Goal: Navigation & Orientation: Find specific page/section

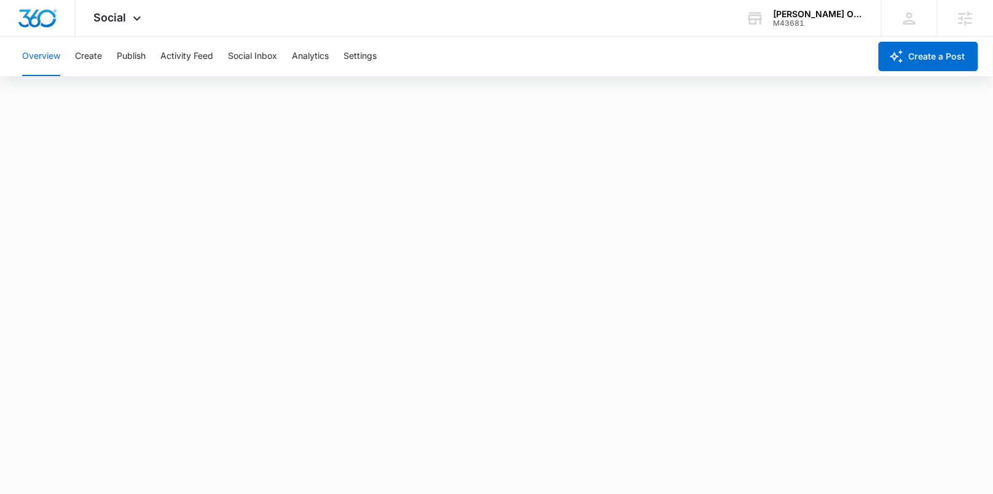
scroll to position [4, 0]
click at [149, 53] on div "Overview Create Publish Activity Feed Social Inbox Analytics Settings" at bounding box center [442, 56] width 855 height 39
click at [135, 58] on button "Publish" at bounding box center [131, 56] width 29 height 39
click at [106, 87] on button "Schedules" at bounding box center [94, 94] width 42 height 34
click at [38, 96] on button "Calendar" at bounding box center [40, 94] width 36 height 34
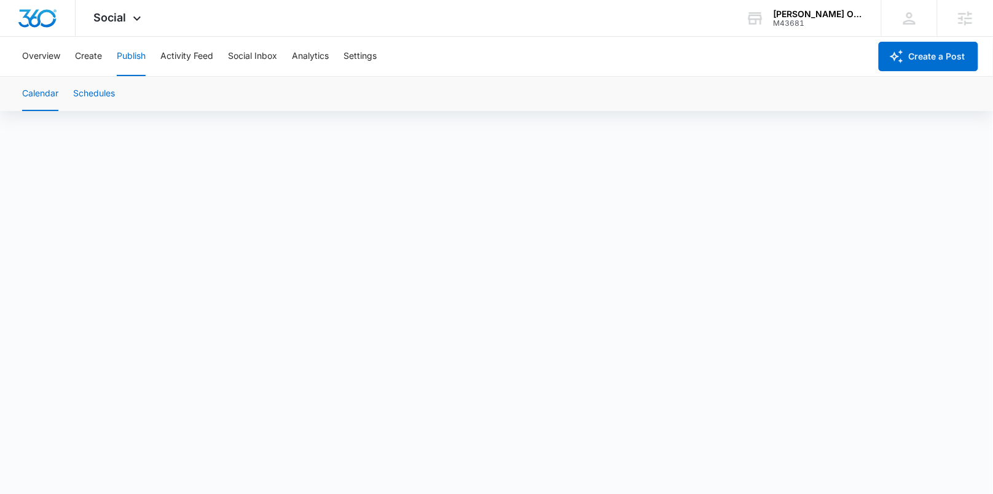
click at [98, 106] on button "Schedules" at bounding box center [94, 94] width 42 height 34
click at [34, 96] on button "Calendar" at bounding box center [40, 94] width 36 height 34
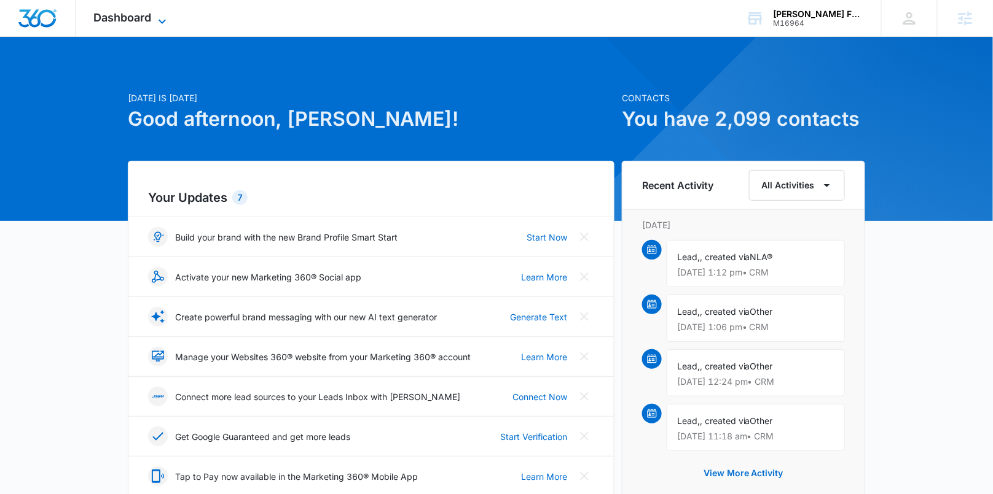
click at [119, 22] on span "Dashboard" at bounding box center [123, 17] width 58 height 13
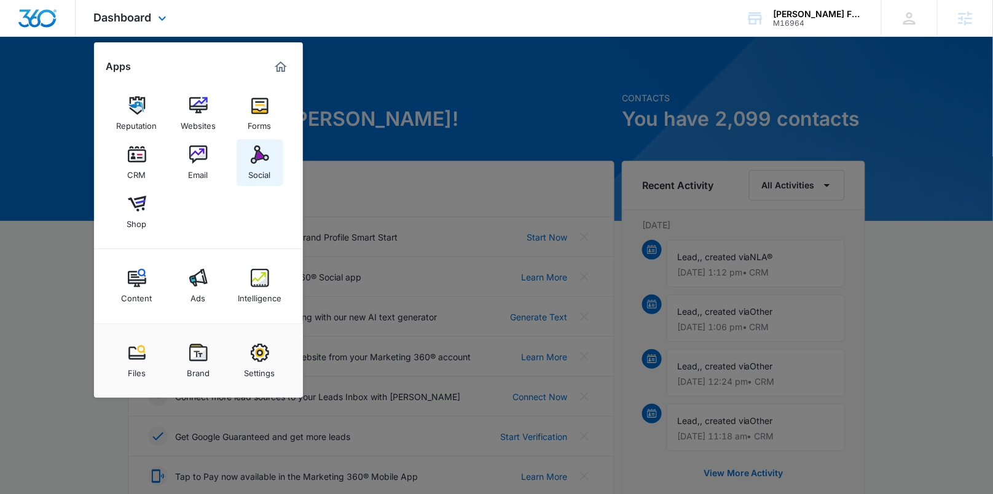
click at [272, 158] on link "Social" at bounding box center [259, 162] width 47 height 47
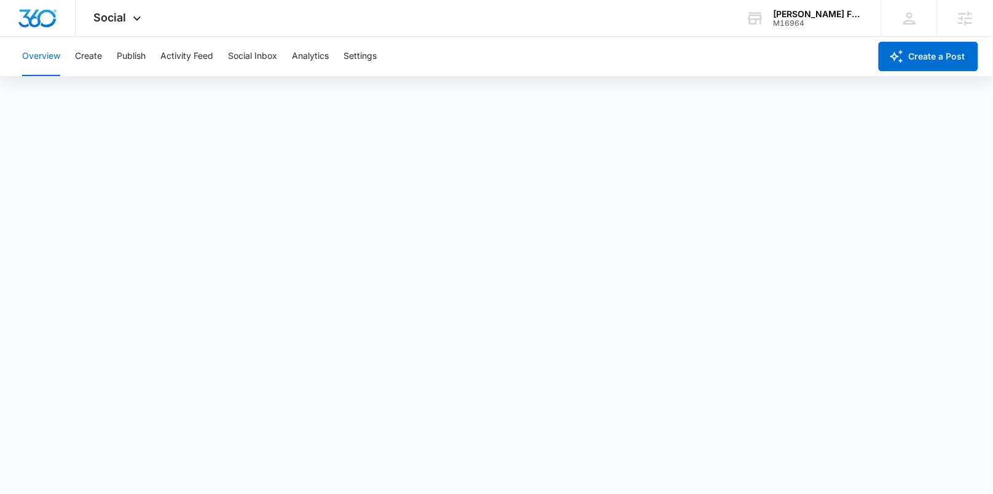
scroll to position [4, 0]
click at [93, 60] on button "Create" at bounding box center [88, 56] width 27 height 39
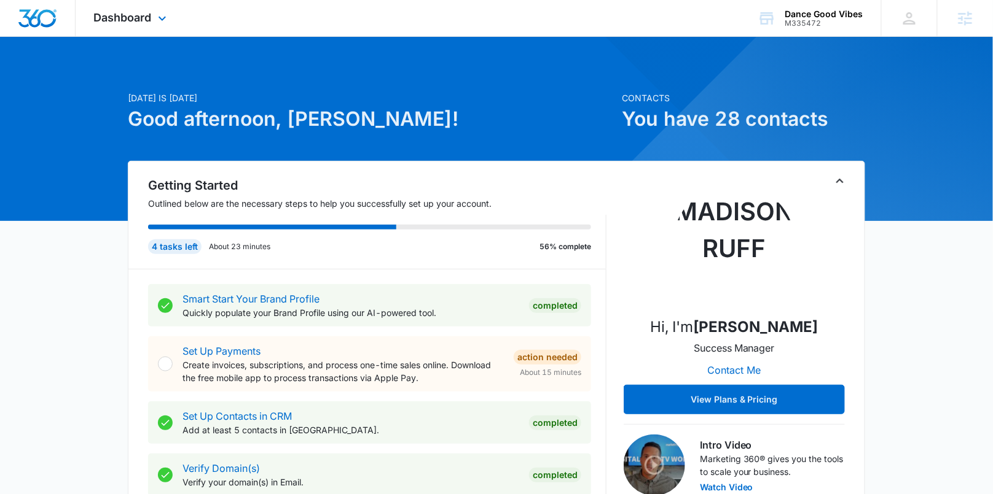
click at [163, 33] on div "Dashboard Apps Reputation Websites Forms CRM Email Social Content Ads Intellige…" at bounding box center [132, 18] width 112 height 36
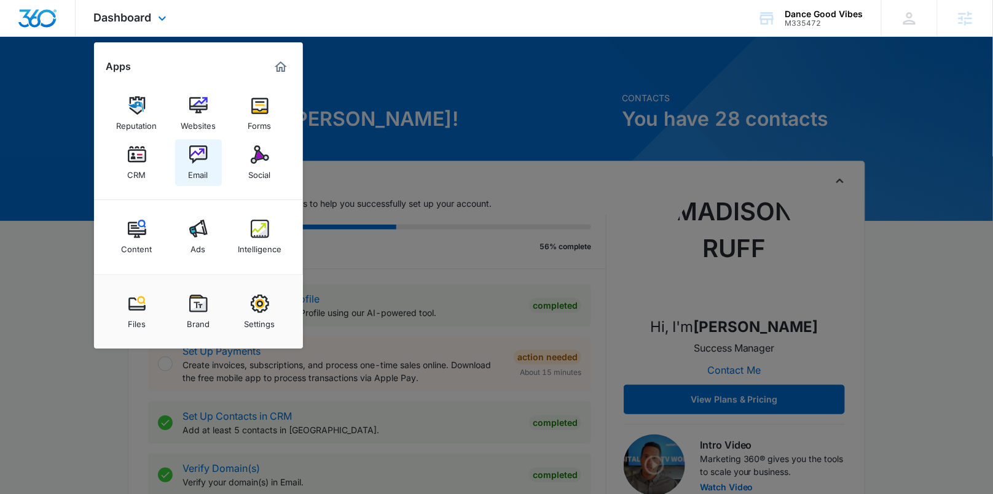
click at [197, 162] on img at bounding box center [198, 155] width 18 height 18
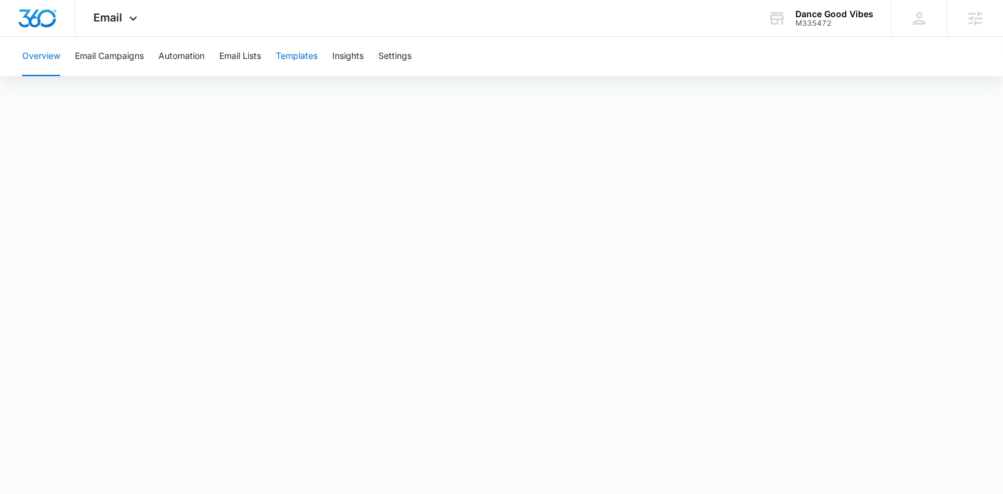
click at [295, 51] on button "Templates" at bounding box center [297, 56] width 42 height 39
click at [128, 17] on icon at bounding box center [133, 21] width 15 height 15
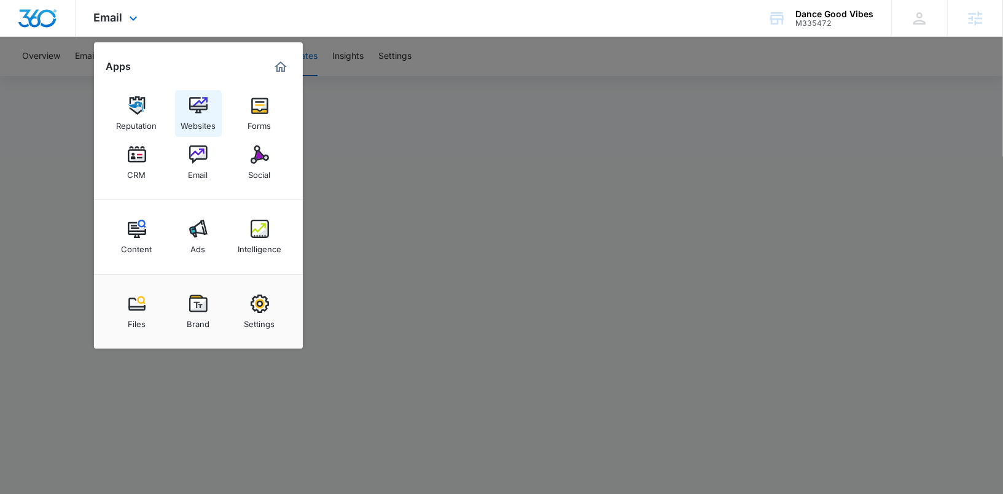
click at [211, 115] on div "Websites" at bounding box center [198, 123] width 35 height 16
